Goal: Check status: Check status

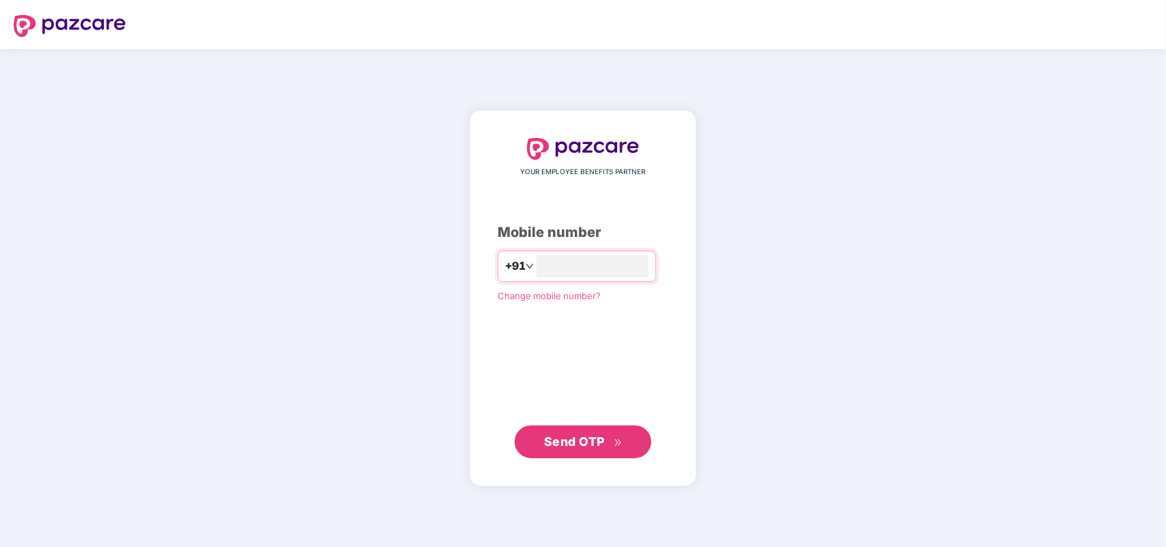
type input "**********"
click at [571, 441] on span "Send OTP" at bounding box center [574, 441] width 61 height 14
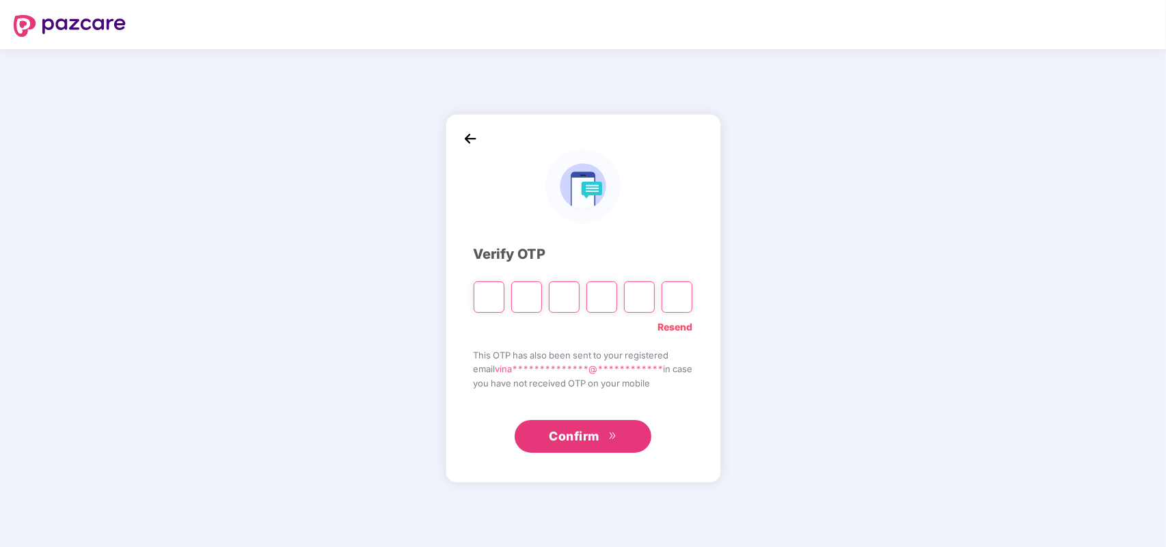
click at [557, 150] on img at bounding box center [582, 186] width 74 height 74
click at [485, 304] on input "Please enter verification code. Digit 1" at bounding box center [489, 297] width 31 height 31
paste input "*"
type input "*"
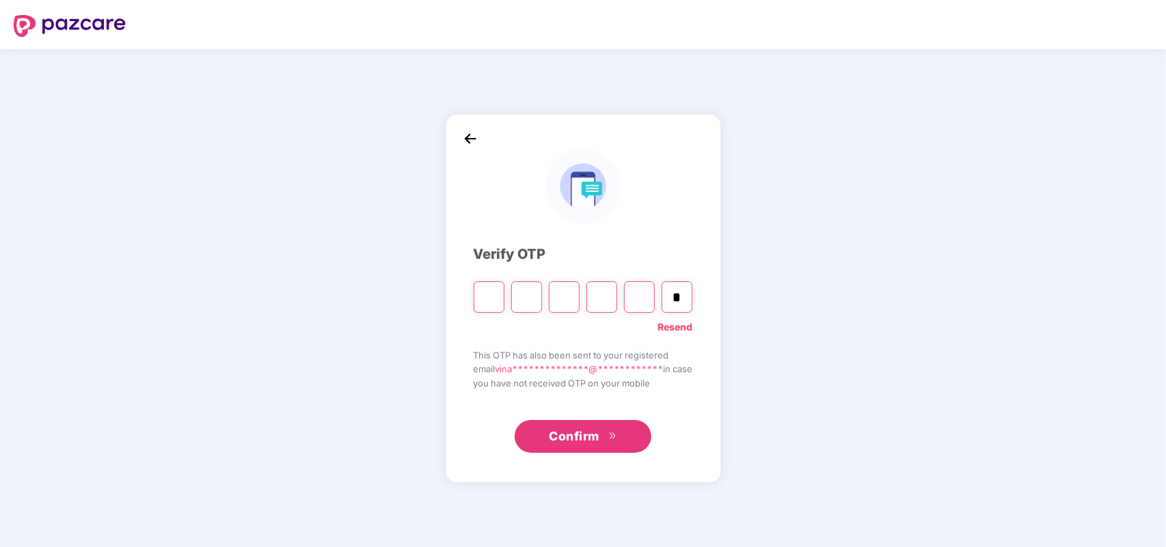
type input "*"
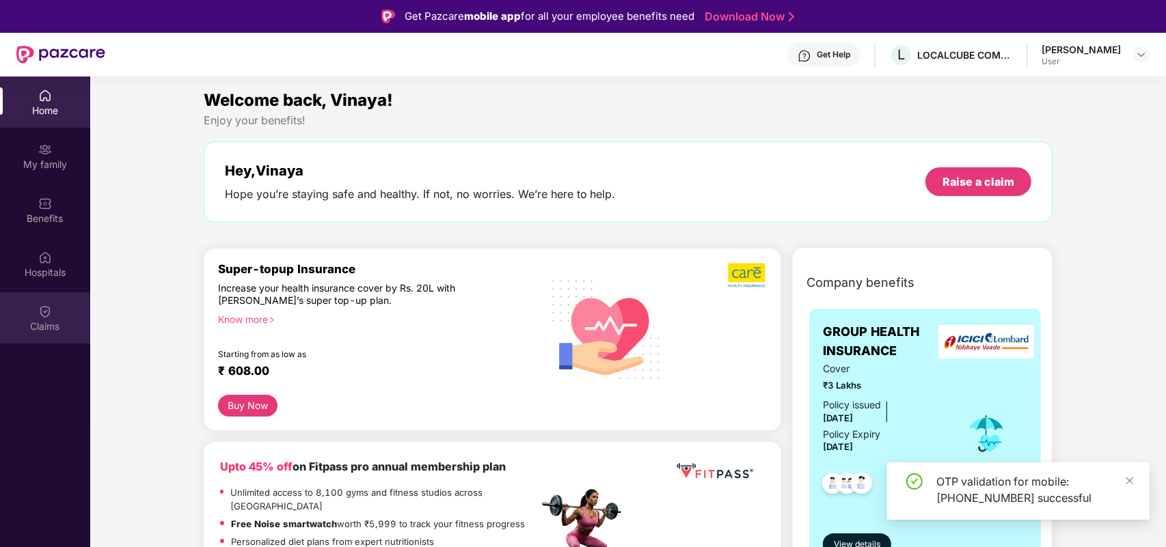
click at [35, 316] on div "Claims" at bounding box center [45, 318] width 90 height 51
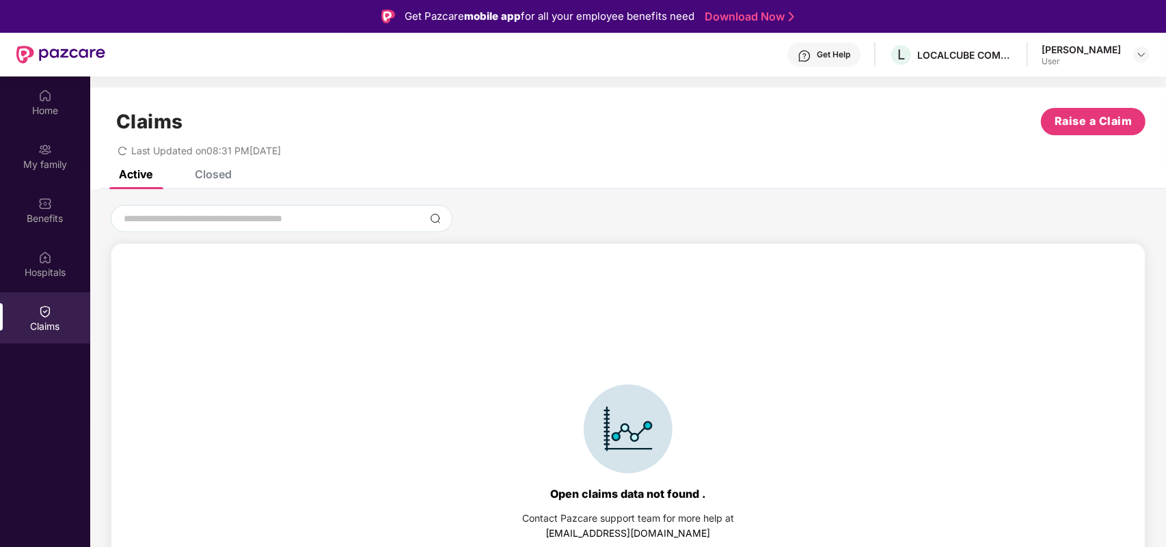
click at [200, 163] on div "Claims Raise a Claim Last Updated on 08:31 PM[DATE]" at bounding box center [628, 128] width 1076 height 83
click at [208, 172] on div "Closed" at bounding box center [213, 174] width 37 height 14
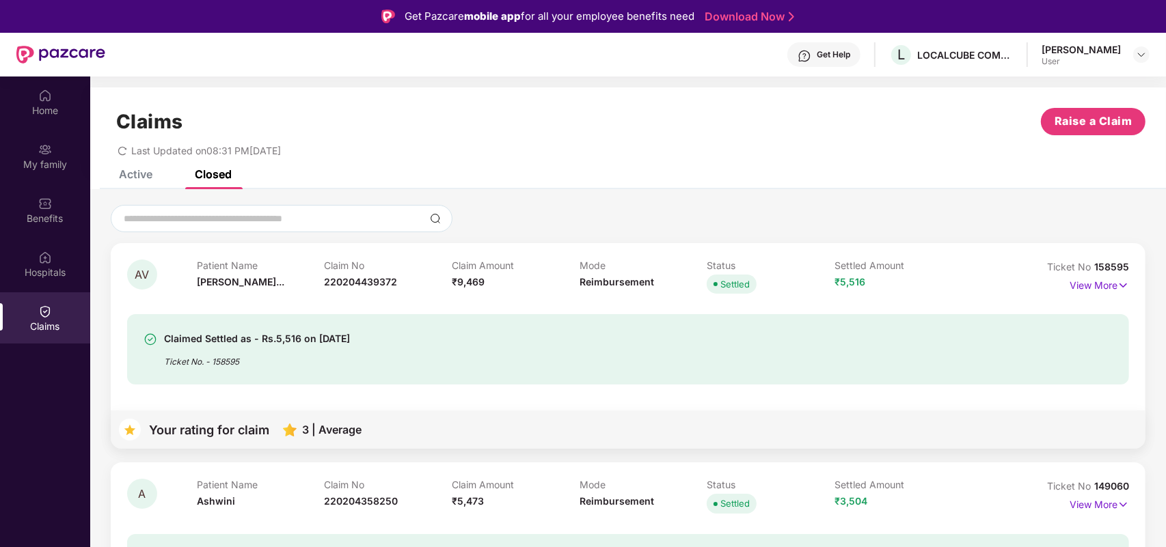
click at [150, 179] on div "Active" at bounding box center [135, 174] width 33 height 14
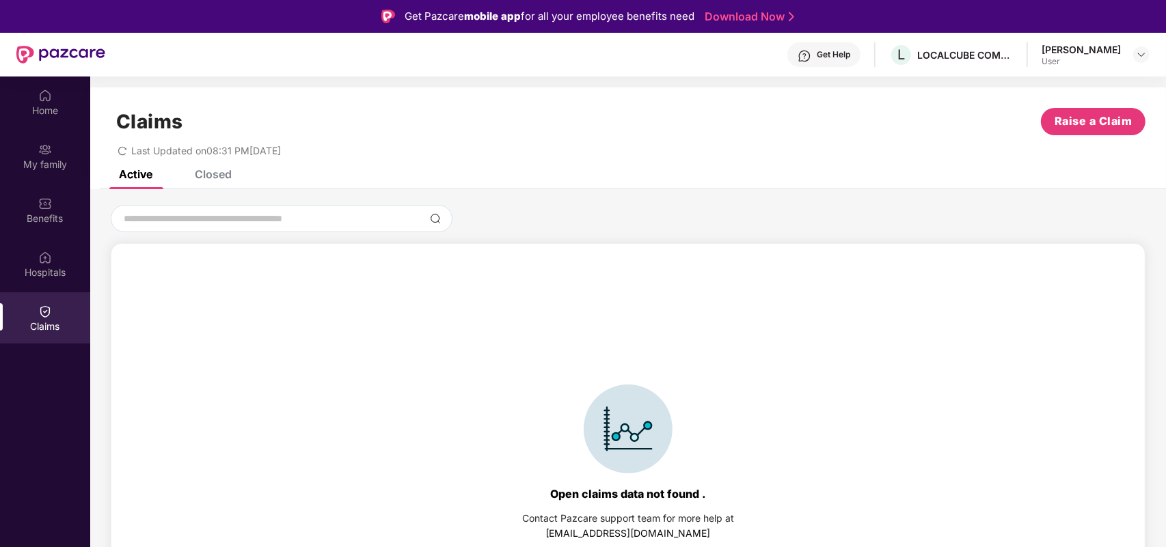
click at [213, 168] on div "Claims Raise a Claim Last Updated on 08:31 PM[DATE]" at bounding box center [628, 128] width 1076 height 83
click at [214, 176] on div "Closed" at bounding box center [213, 174] width 37 height 14
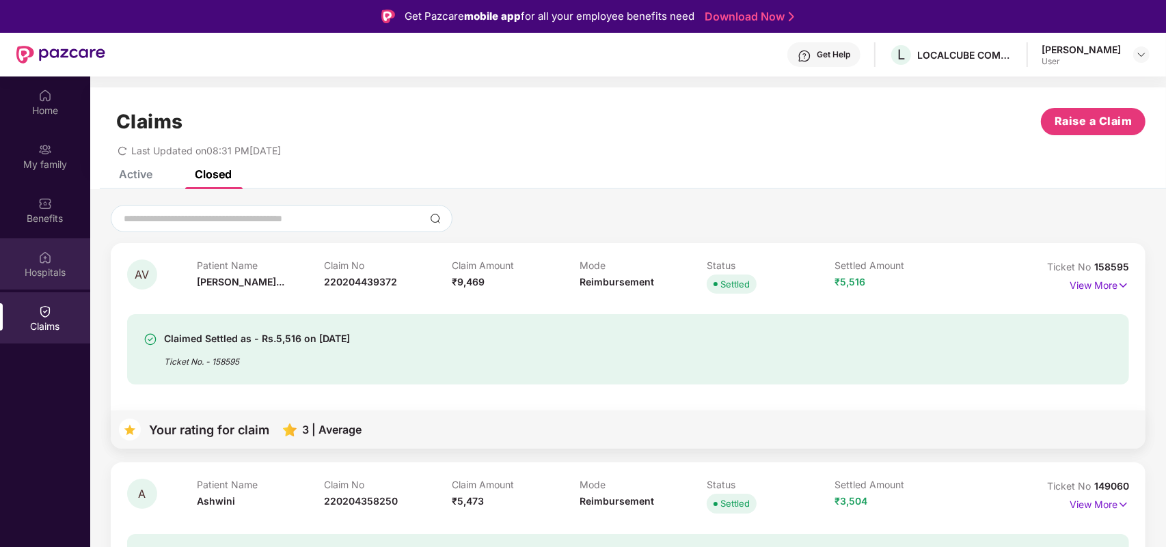
click at [49, 255] on img at bounding box center [45, 258] width 14 height 14
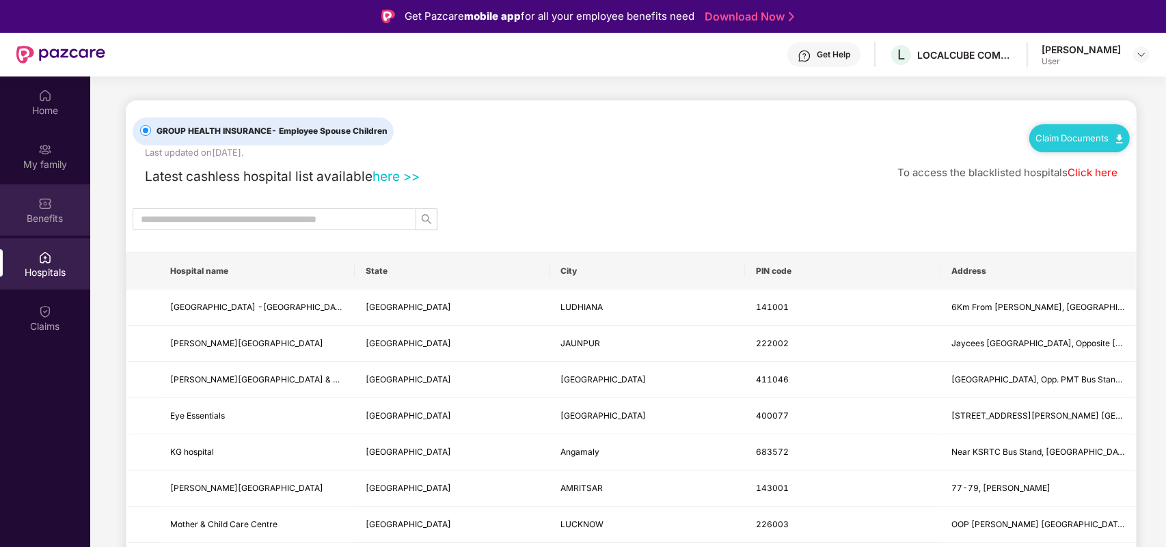
click at [48, 217] on div "Benefits" at bounding box center [45, 219] width 90 height 14
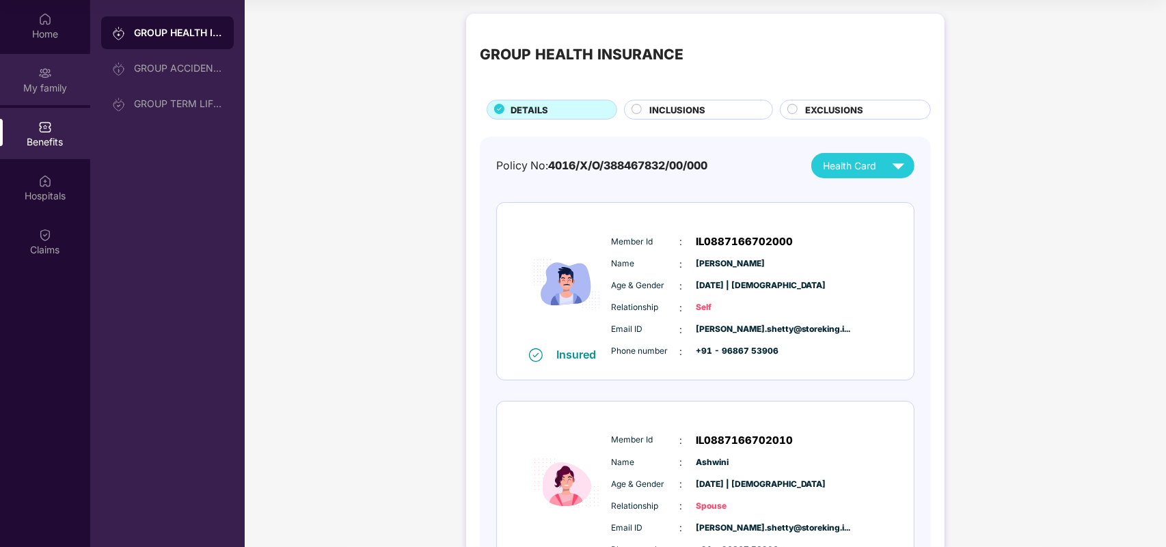
click at [46, 98] on div "My family" at bounding box center [45, 79] width 90 height 51
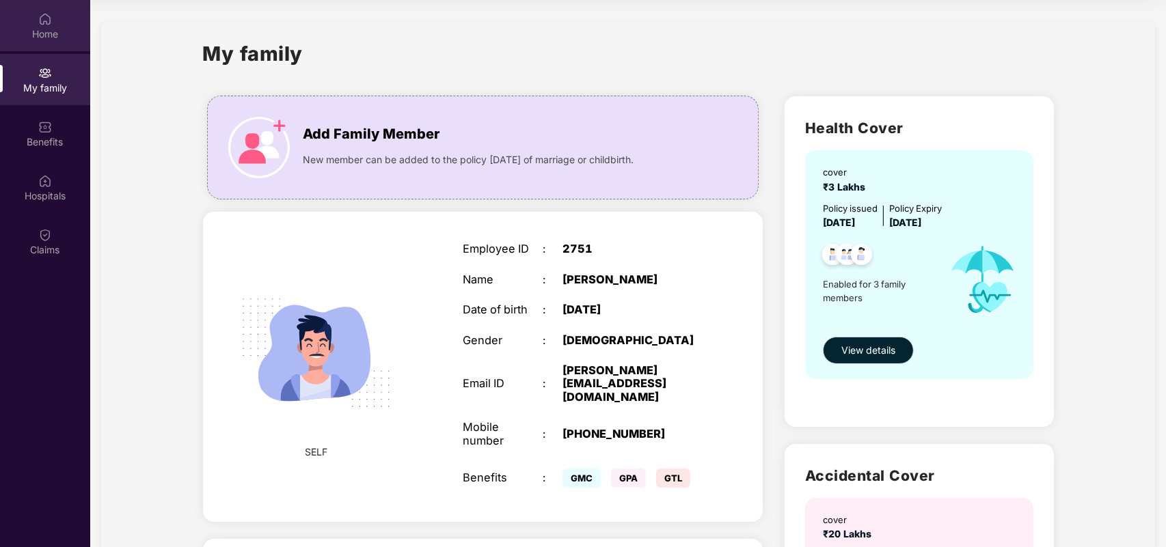
click at [48, 38] on div "Home" at bounding box center [45, 34] width 90 height 14
